Goal: Task Accomplishment & Management: Manage account settings

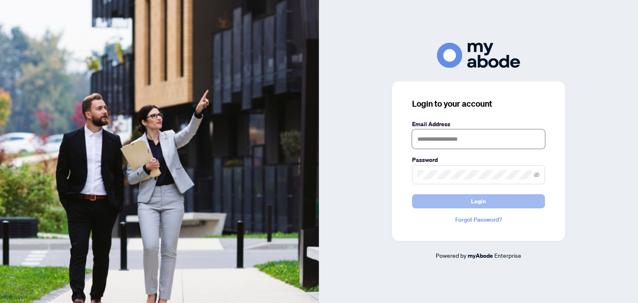
type input "**********"
click at [472, 205] on span "Login" at bounding box center [478, 201] width 15 height 13
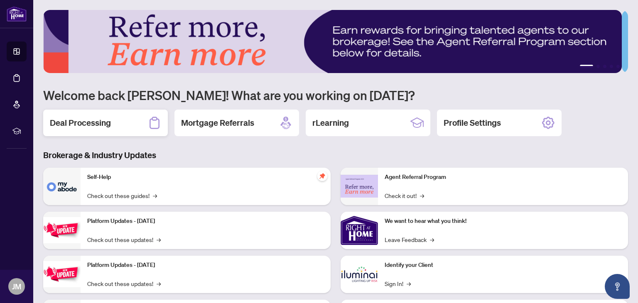
click at [104, 121] on h2 "Deal Processing" at bounding box center [80, 123] width 61 height 12
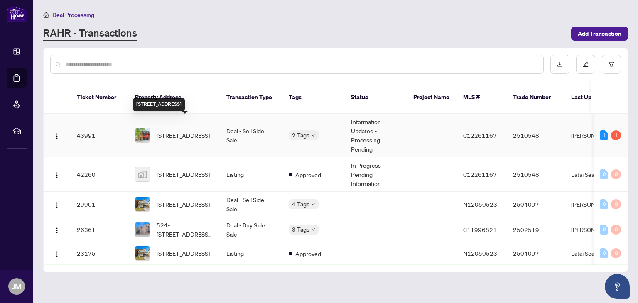
click at [180, 131] on span "[STREET_ADDRESS]" at bounding box center [183, 135] width 53 height 9
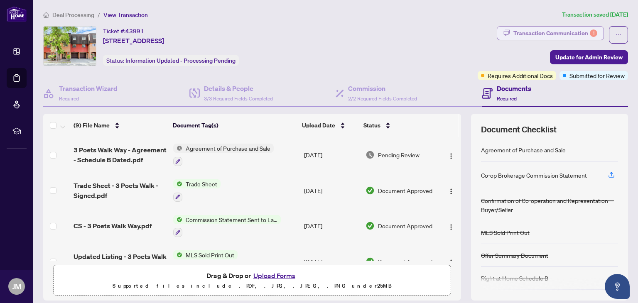
click at [555, 34] on div "Transaction Communication 1" at bounding box center [556, 33] width 84 height 13
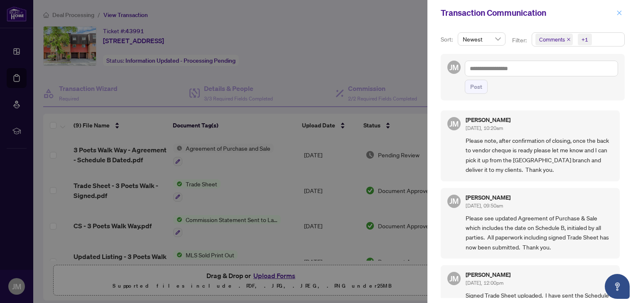
click at [621, 13] on icon "close" at bounding box center [620, 13] width 6 height 6
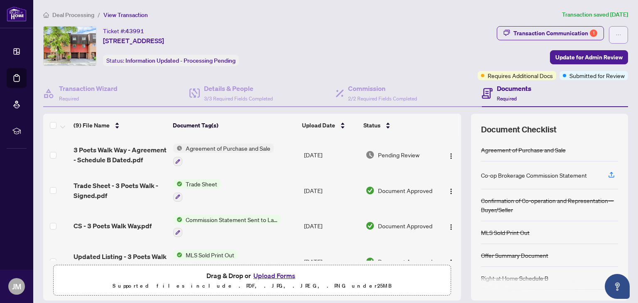
click at [609, 34] on button "button" at bounding box center [618, 34] width 19 height 17
click at [394, 25] on div "Deal Processing / View Transaction Transaction saved [DATE] Ticket #: 43991 [ST…" at bounding box center [336, 180] width 592 height 341
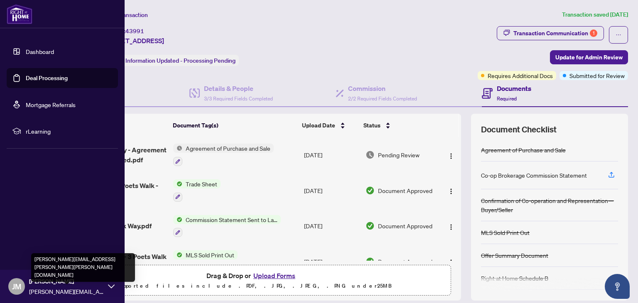
click at [57, 294] on span "[PERSON_NAME][EMAIL_ADDRESS][PERSON_NAME][PERSON_NAME][DOMAIN_NAME]" at bounding box center [66, 291] width 75 height 9
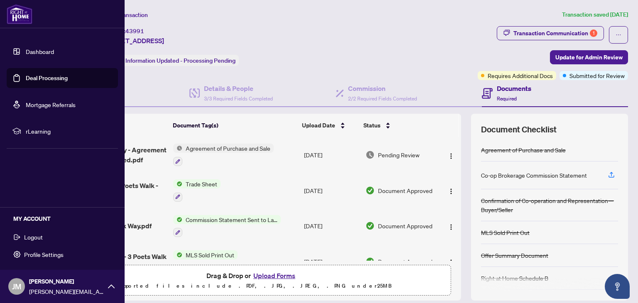
click at [37, 239] on span "Logout" at bounding box center [33, 237] width 19 height 13
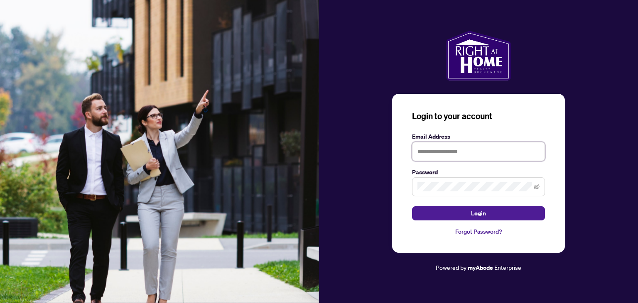
type input "**********"
